Goal: Information Seeking & Learning: Learn about a topic

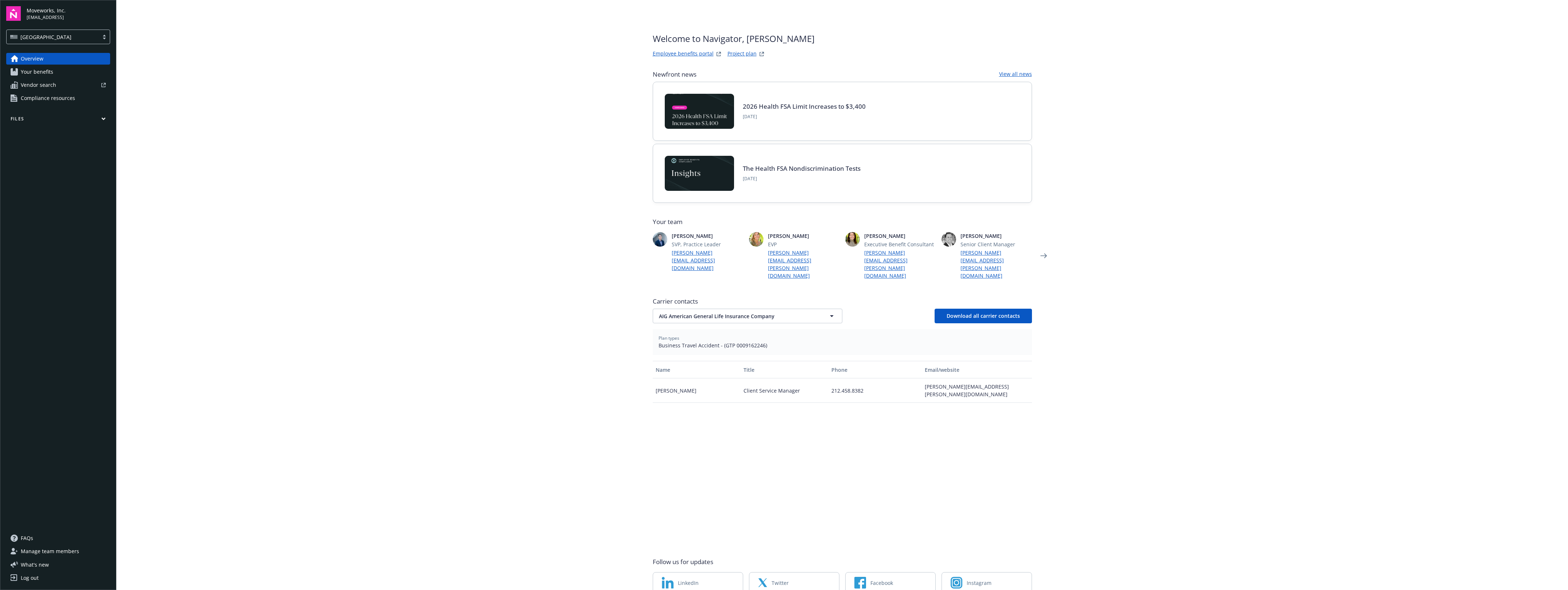
click at [59, 69] on link "Your benefits" at bounding box center [58, 71] width 104 height 12
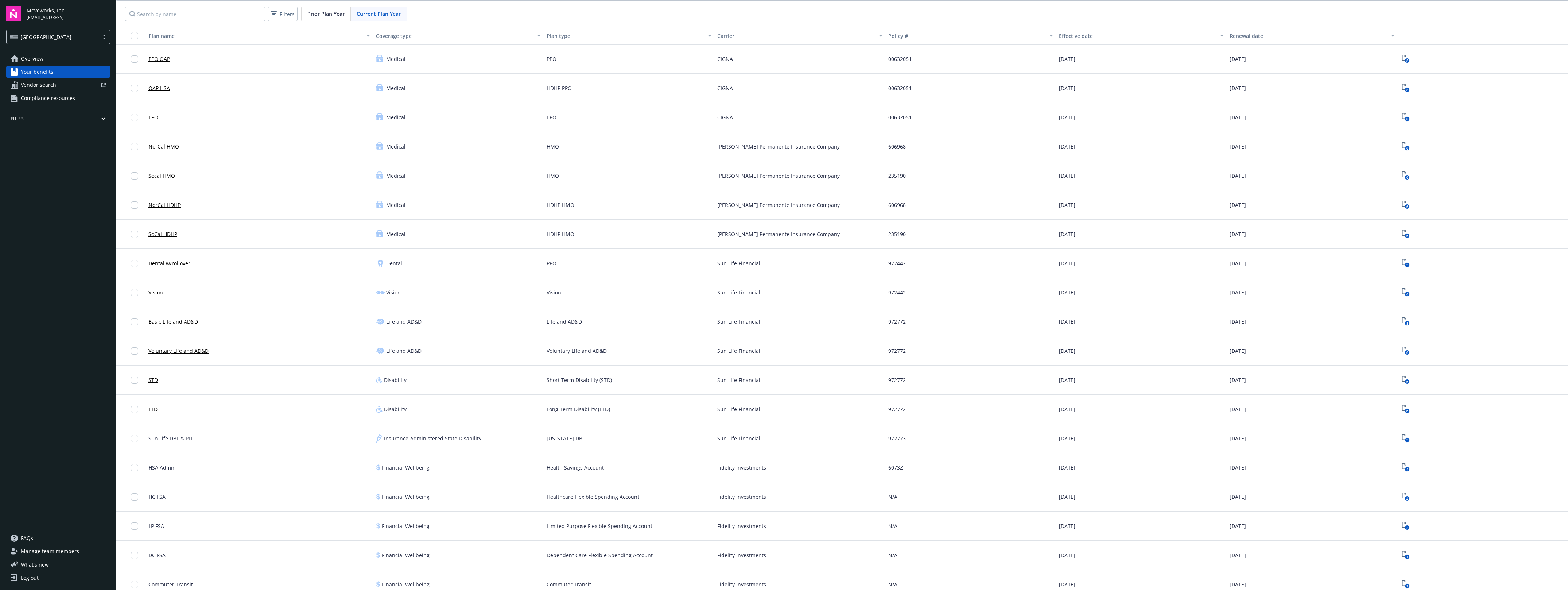
click at [888, 205] on span "606968" at bounding box center [897, 205] width 18 height 8
